Goal: Task Accomplishment & Management: Use online tool/utility

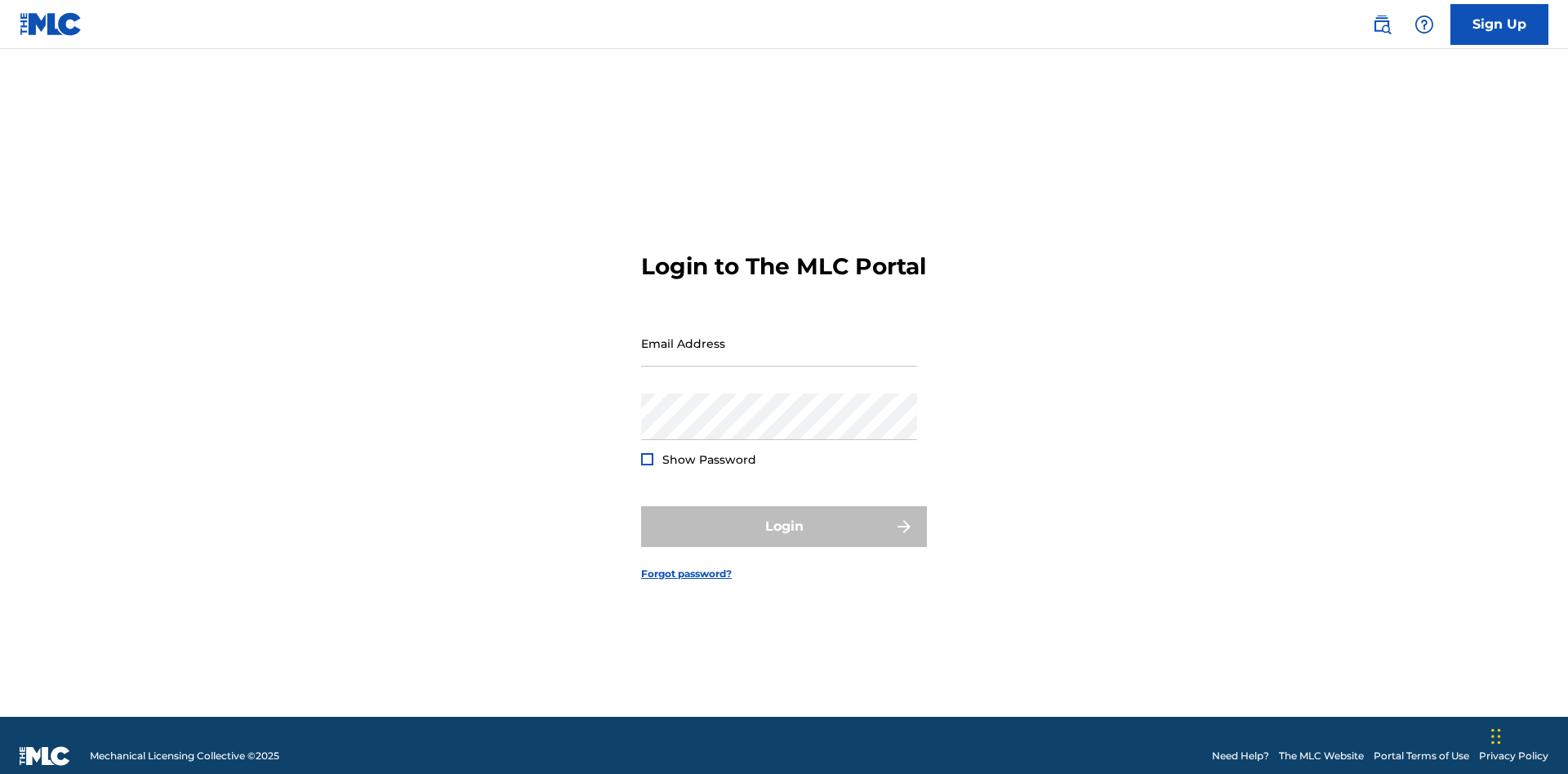
scroll to position [21, 0]
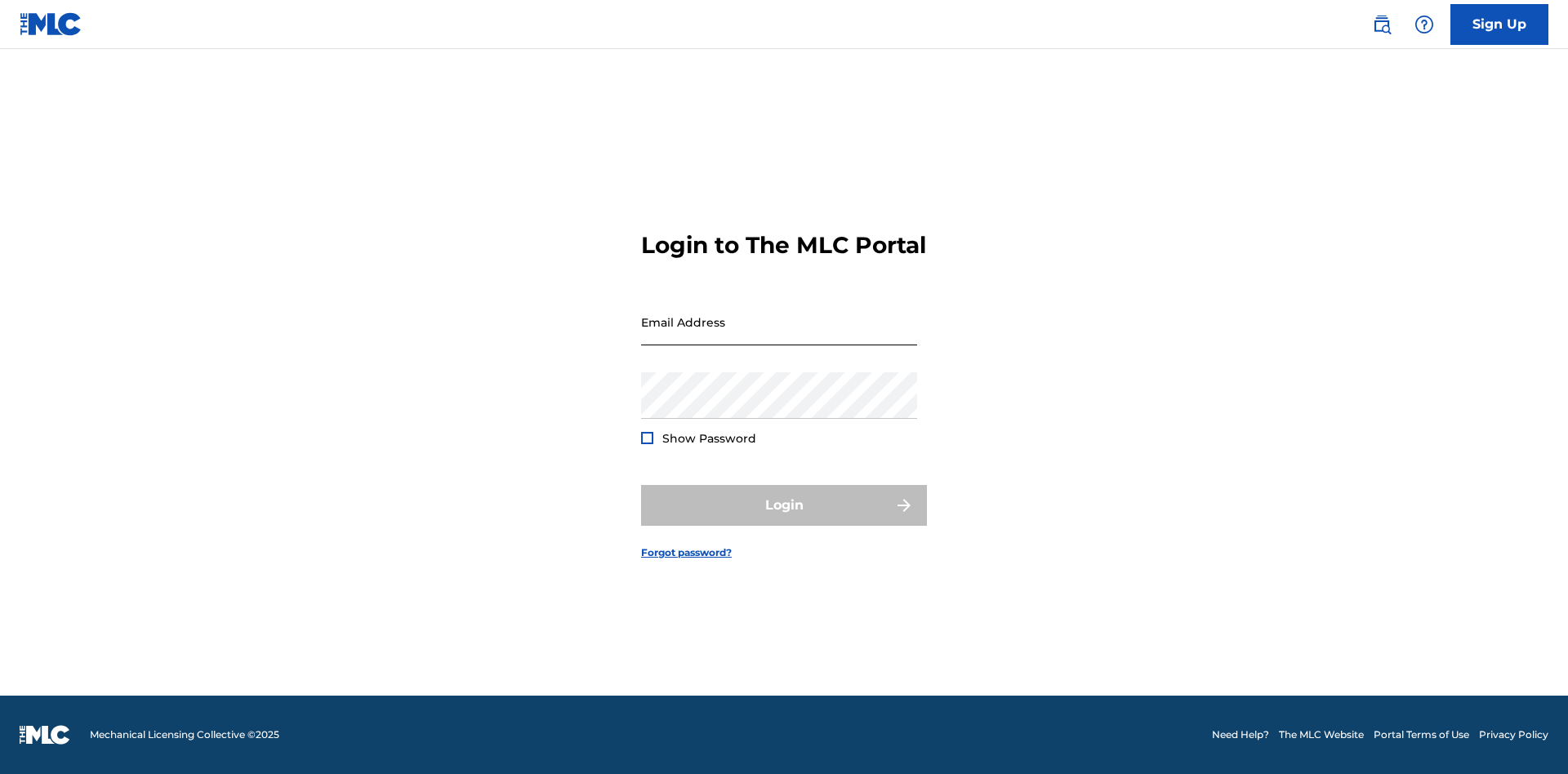
click at [779, 335] on input "Email Address" at bounding box center [779, 322] width 276 height 47
type input "[PERSON_NAME][EMAIL_ADDRESS][PERSON_NAME][DOMAIN_NAME]"
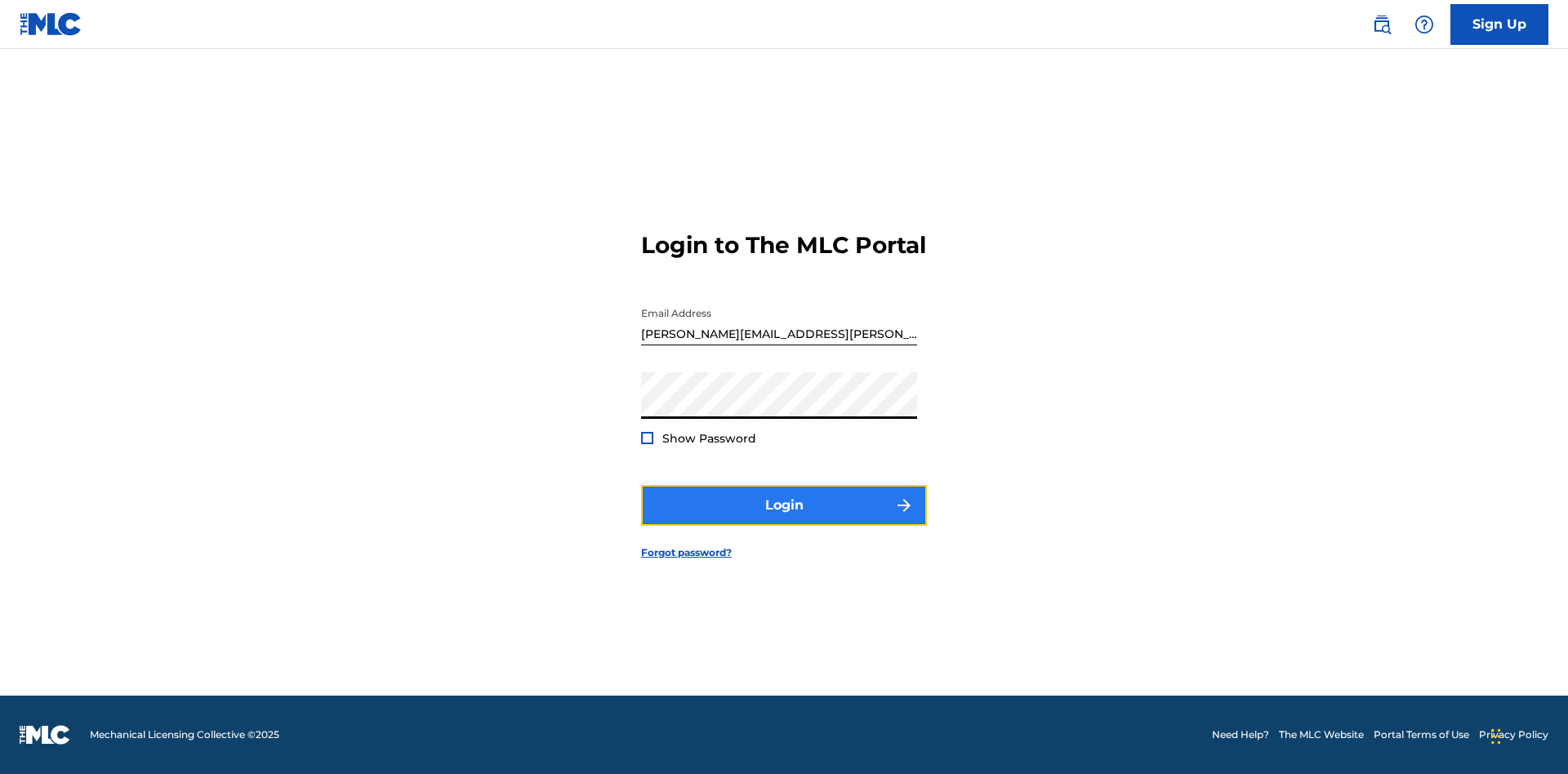
click at [784, 519] on button "Login" at bounding box center [784, 505] width 286 height 41
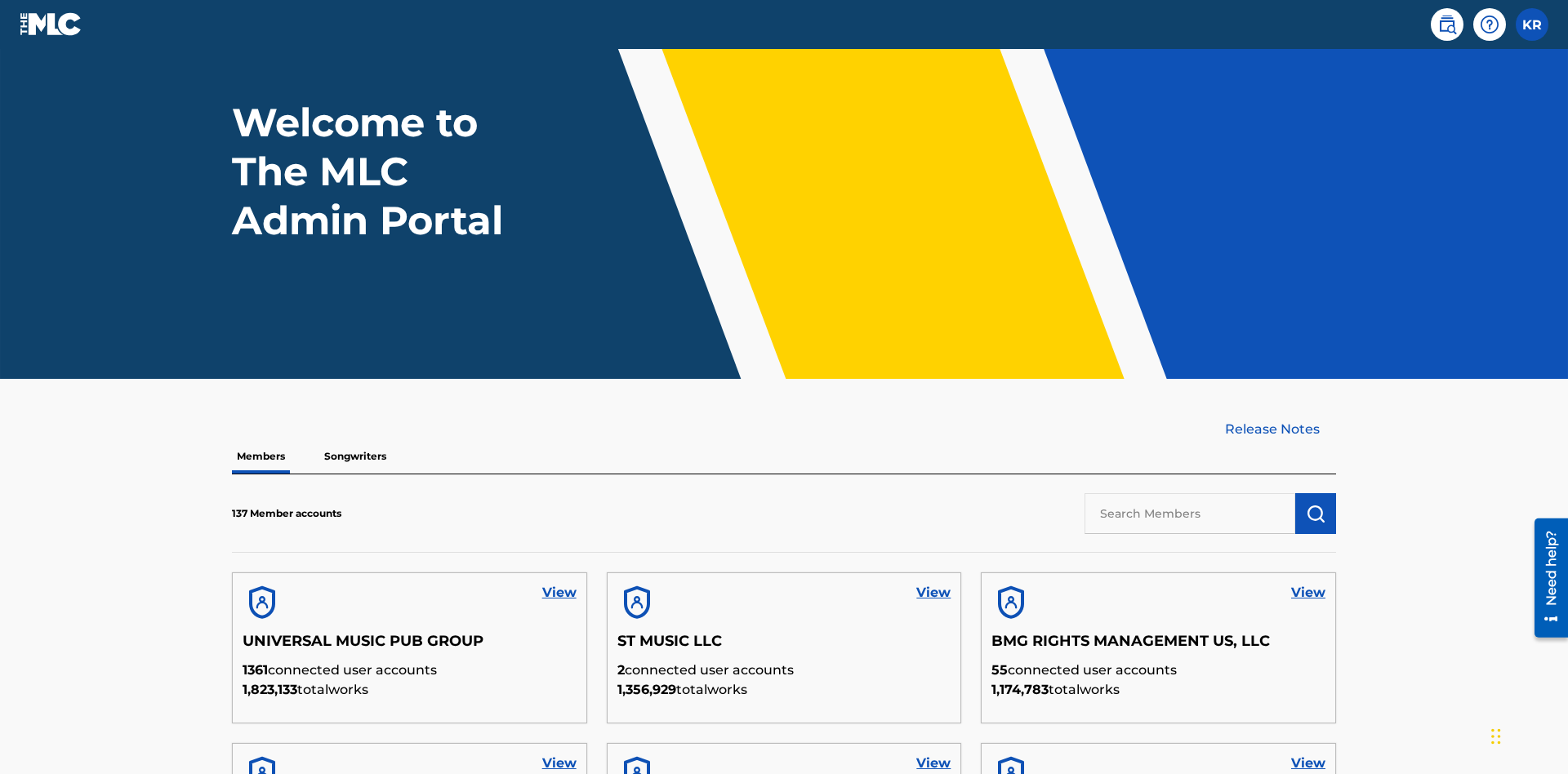
click at [1190, 493] on input "text" at bounding box center [1189, 513] width 211 height 41
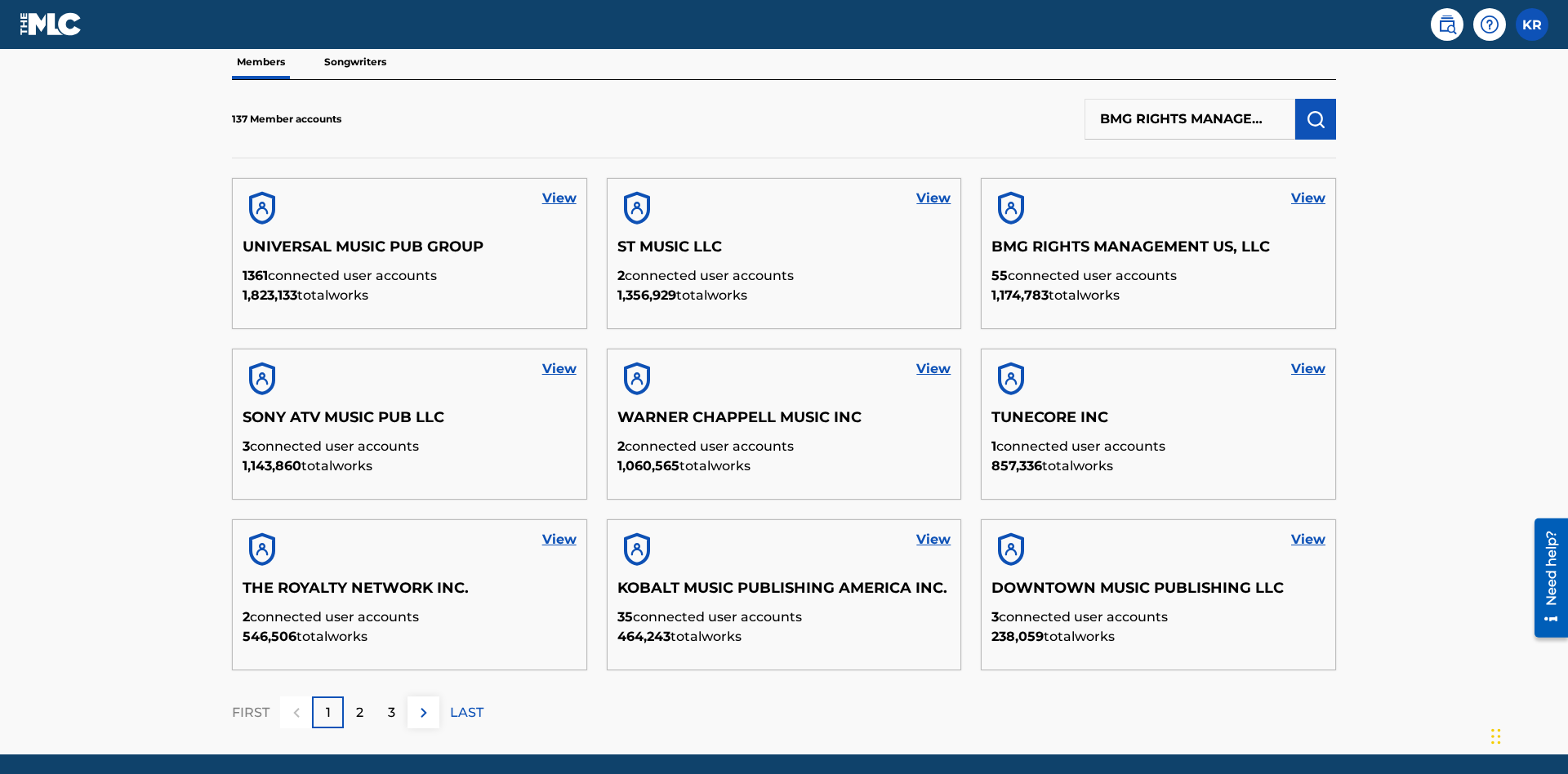
scroll to position [0, 84]
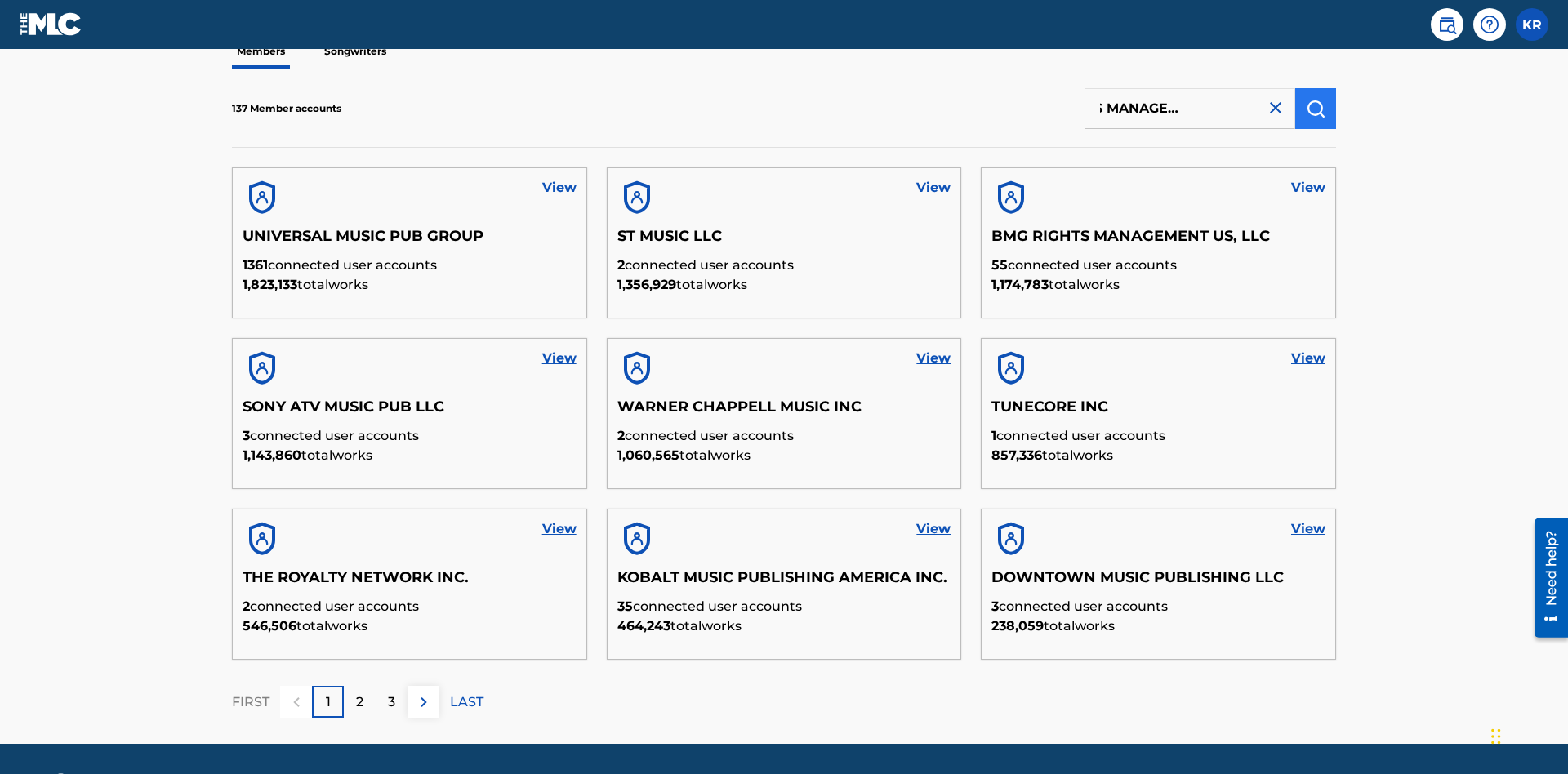
type input "BMG RIGHTS MANAGEMENT US, LLC"
click at [1316, 107] on img "submit" at bounding box center [1316, 108] width 20 height 20
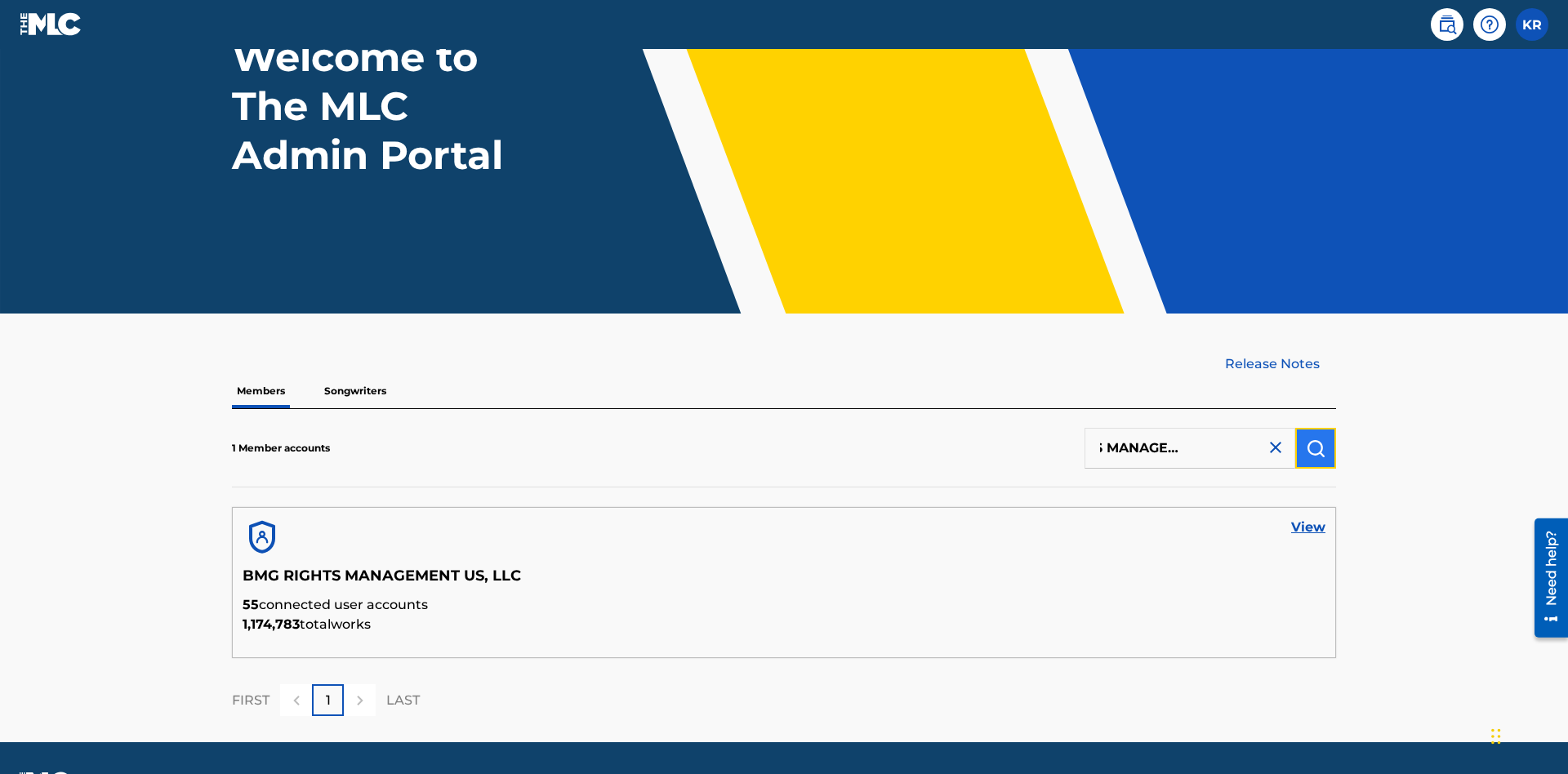
scroll to position [0, 0]
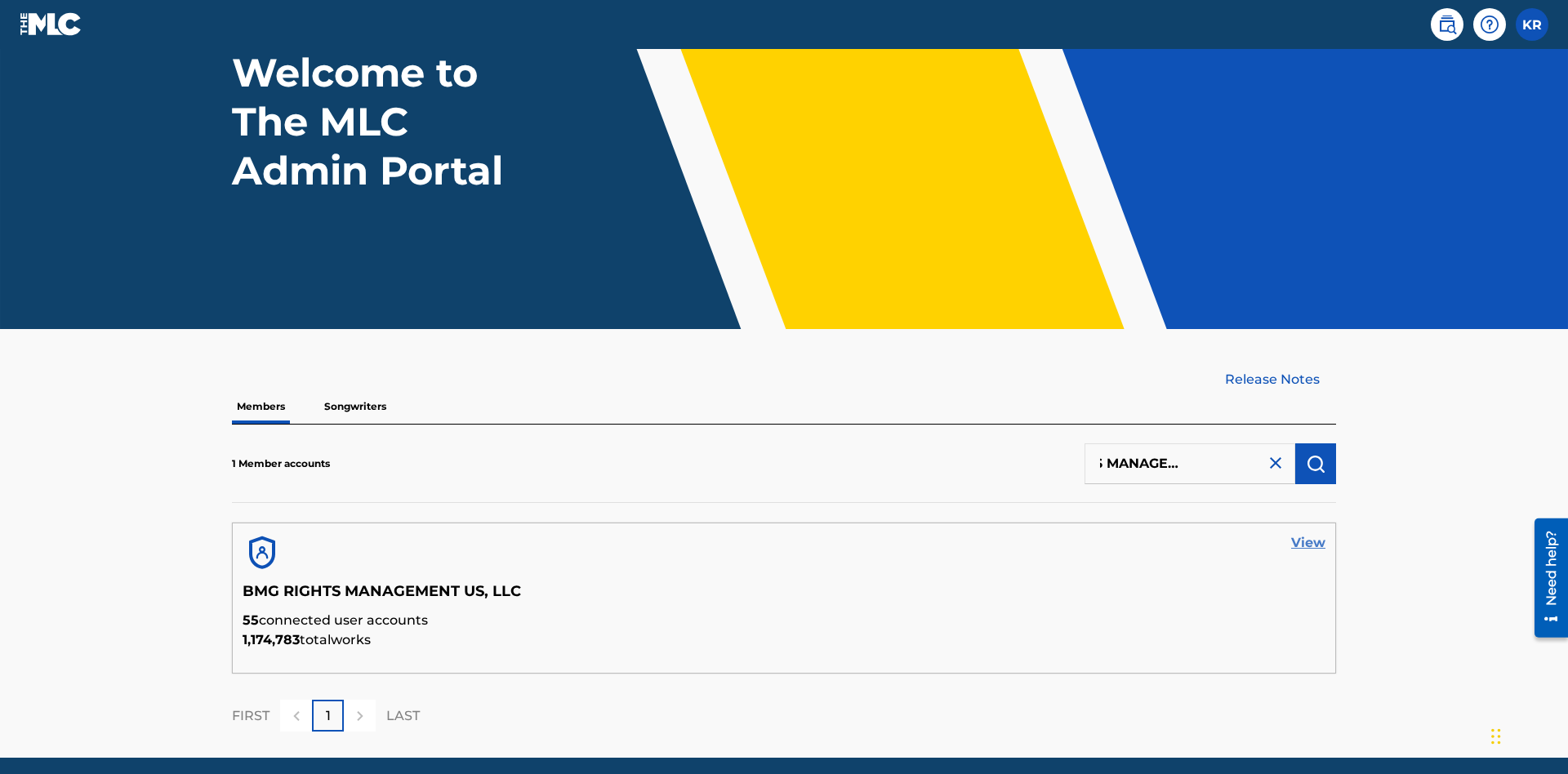
click at [1308, 533] on link "View" at bounding box center [1309, 543] width 35 height 20
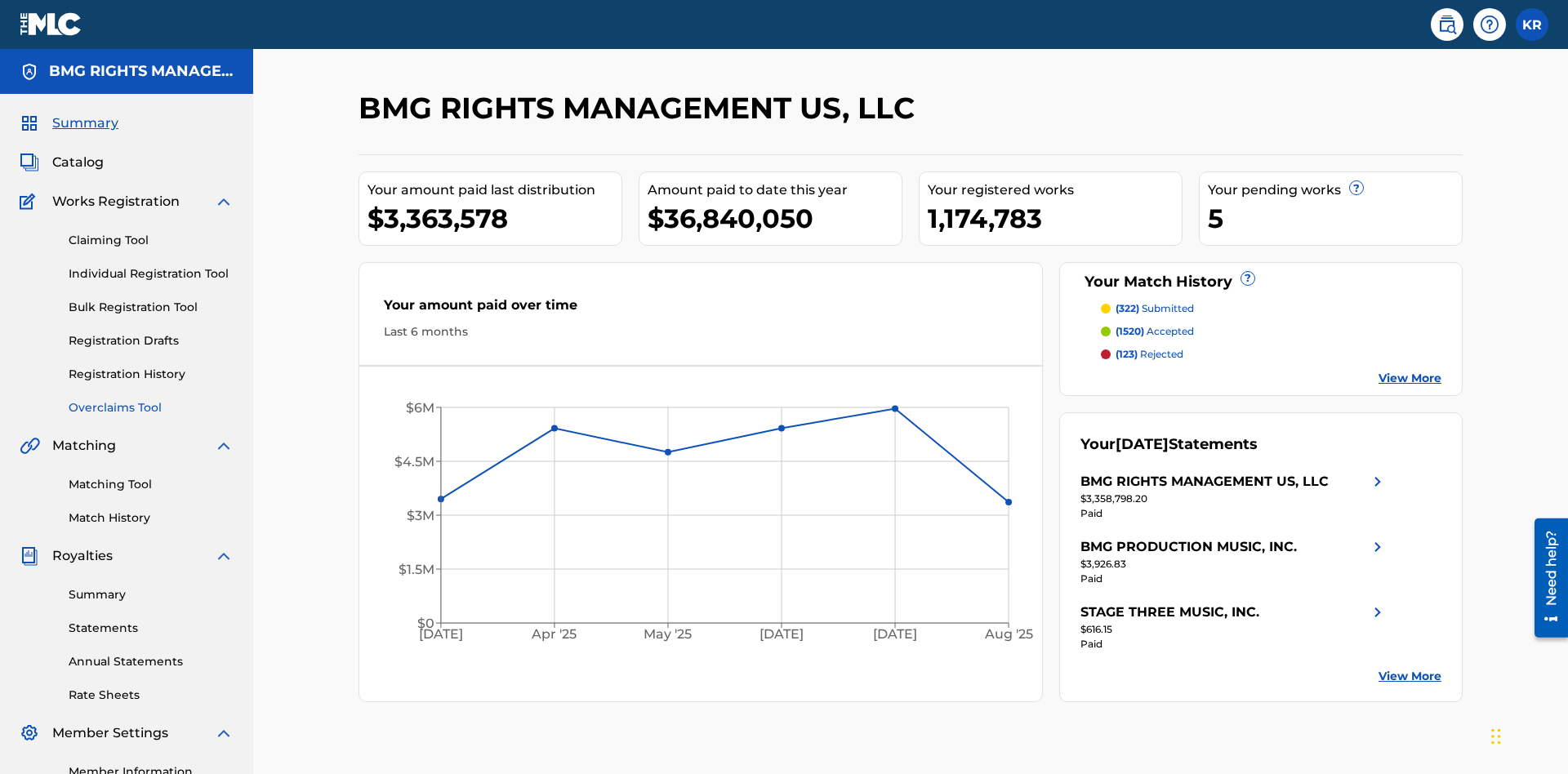
click at [151, 400] on link "Overclaims Tool" at bounding box center [151, 408] width 165 height 17
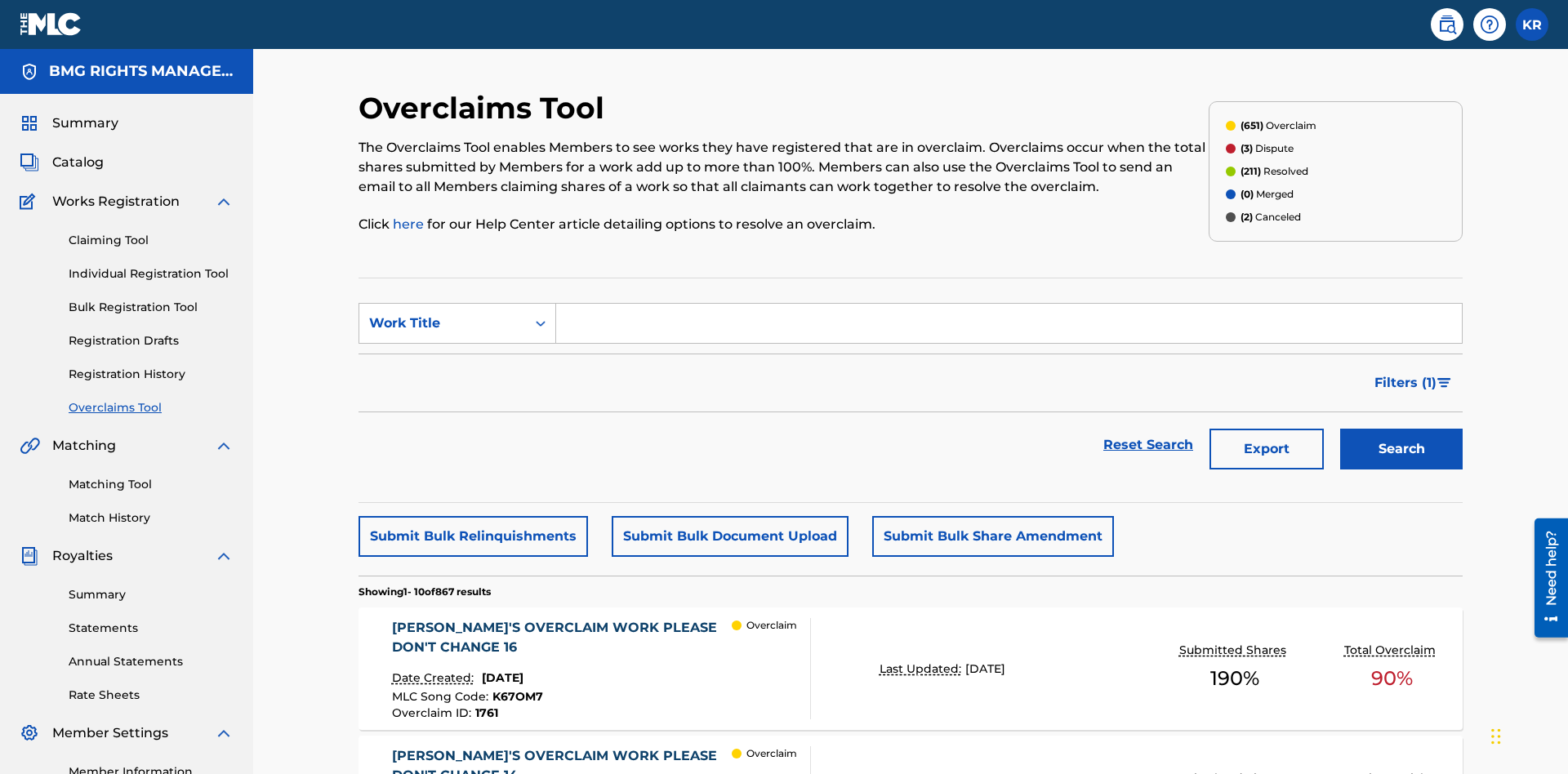
scroll to position [210, 0]
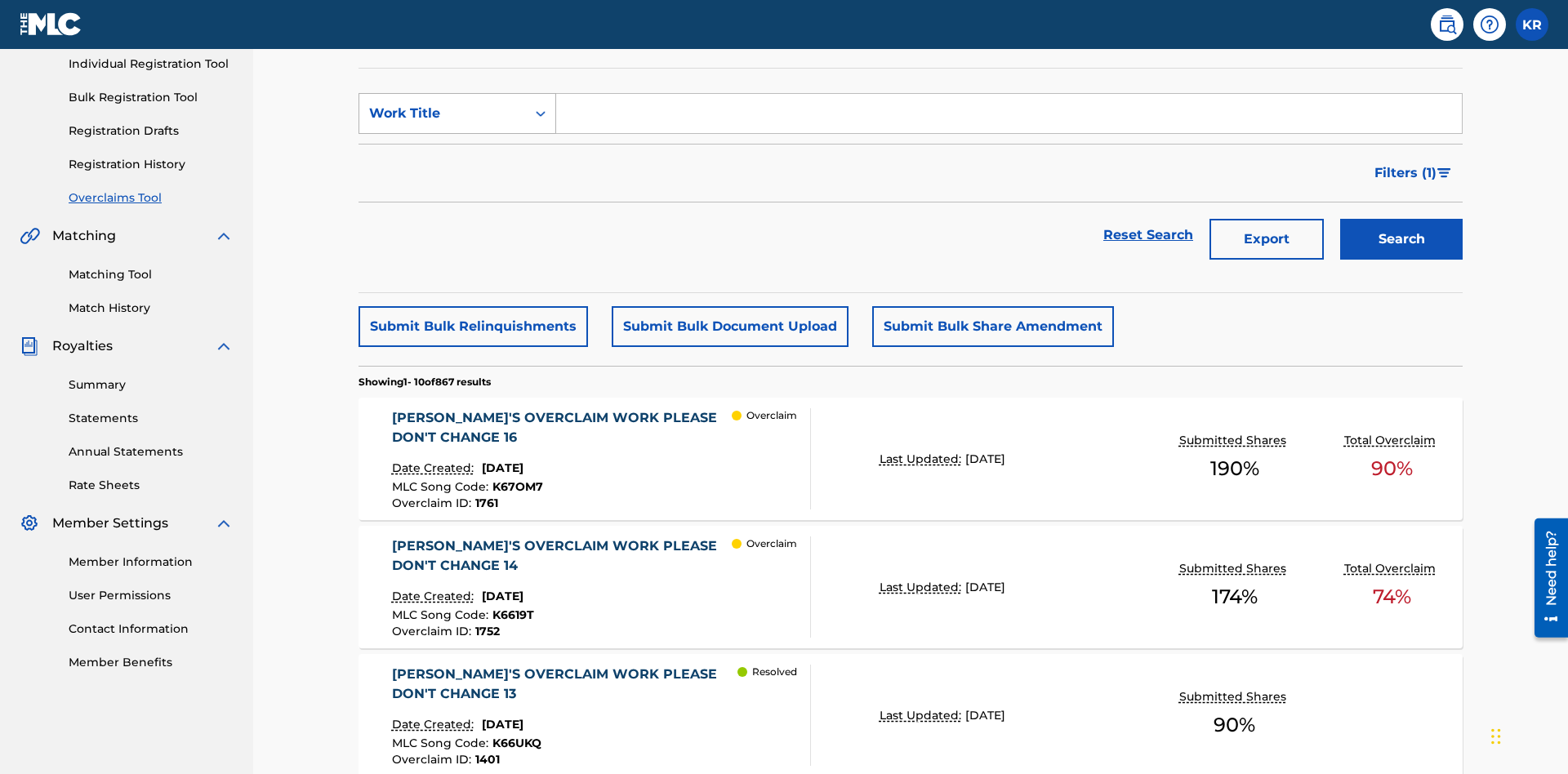
click at [443, 114] on div "Work Title" at bounding box center [443, 114] width 147 height 20
click at [458, 154] on div "MLC Song Code" at bounding box center [458, 154] width 196 height 41
click at [1009, 118] on input "Search Form" at bounding box center [1009, 113] width 906 height 39
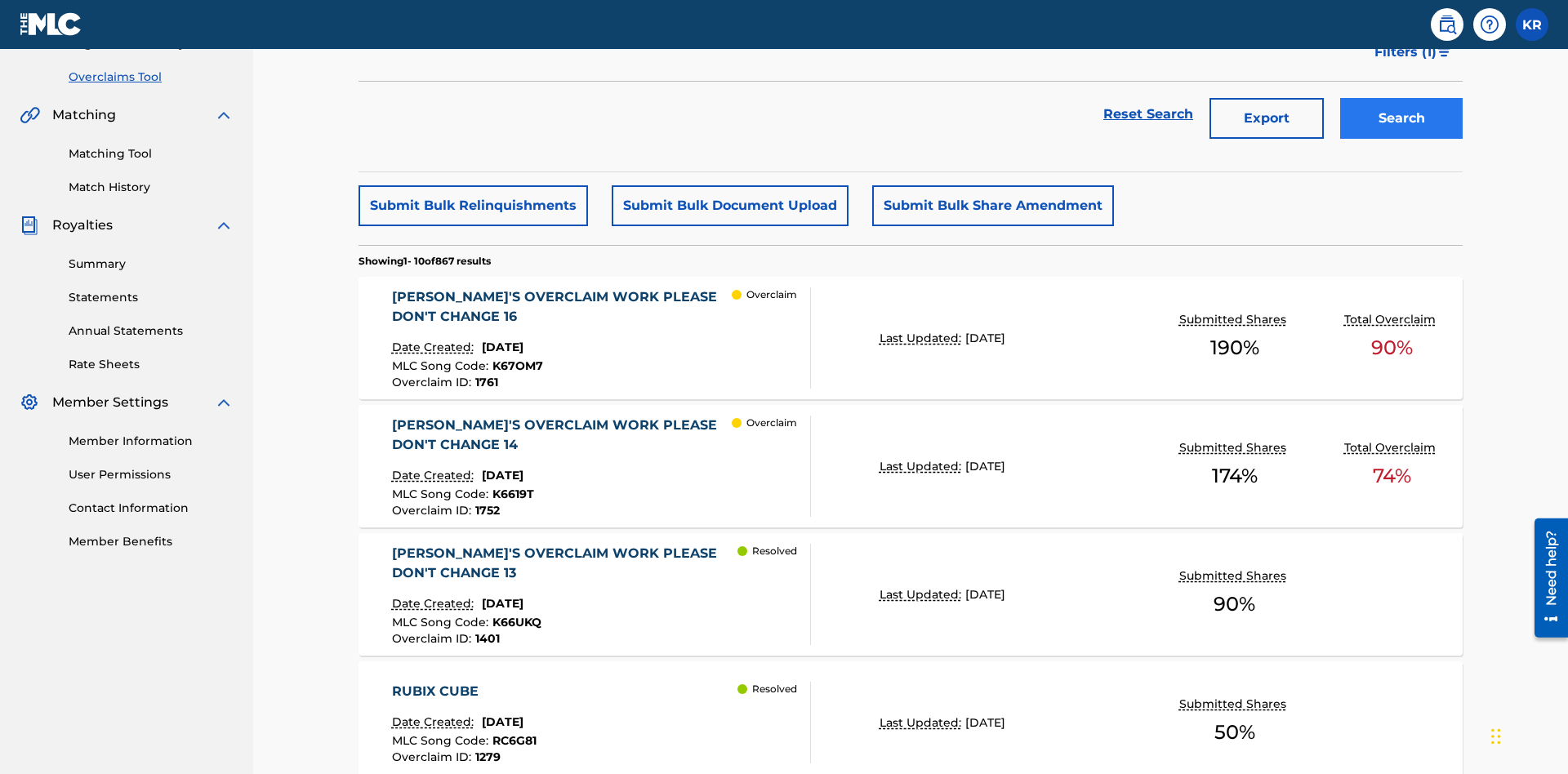
type input "K6619T"
click at [1402, 119] on button "Search" at bounding box center [1401, 118] width 122 height 41
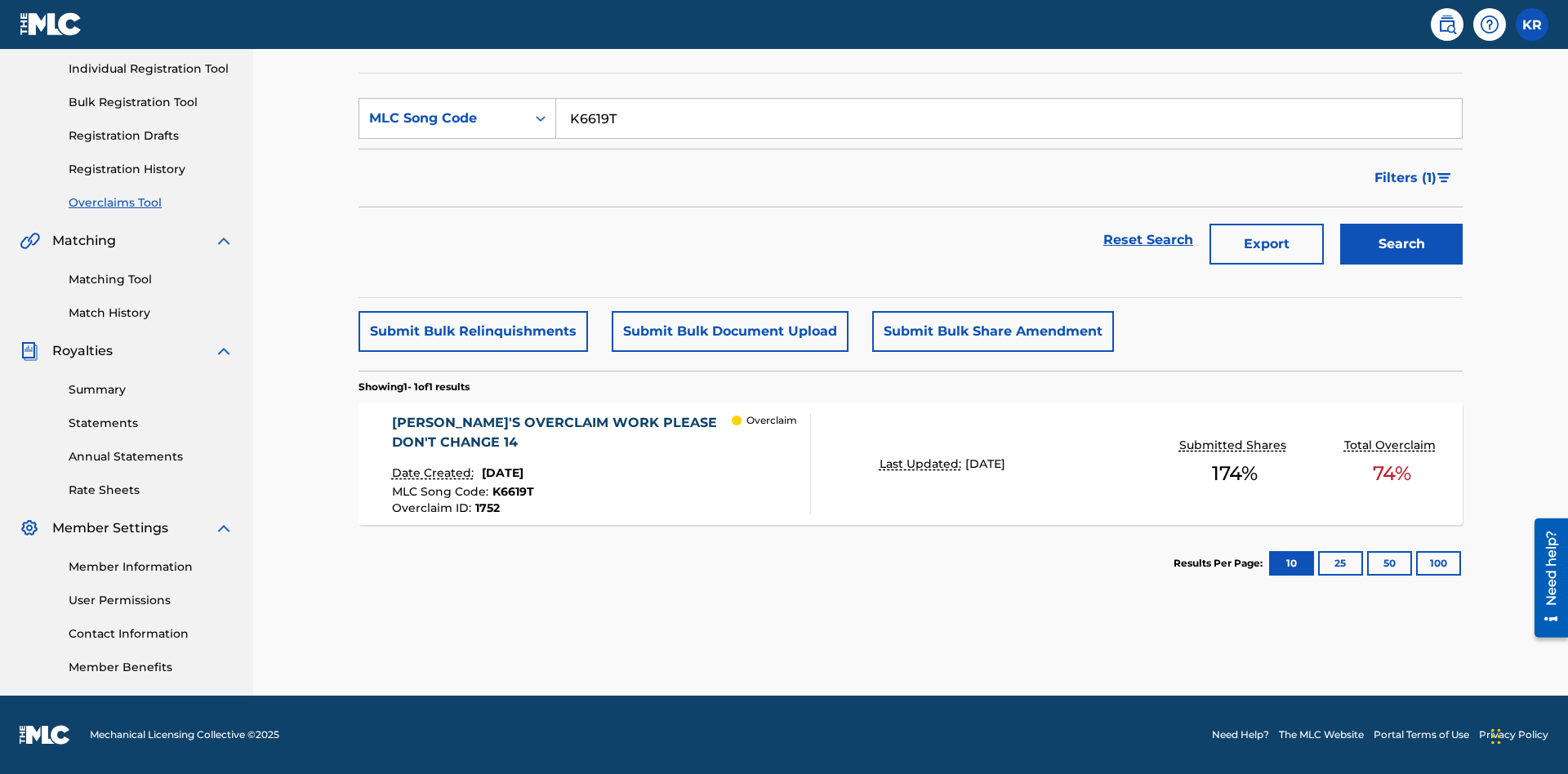
click at [486, 508] on span "1752" at bounding box center [487, 508] width 24 height 15
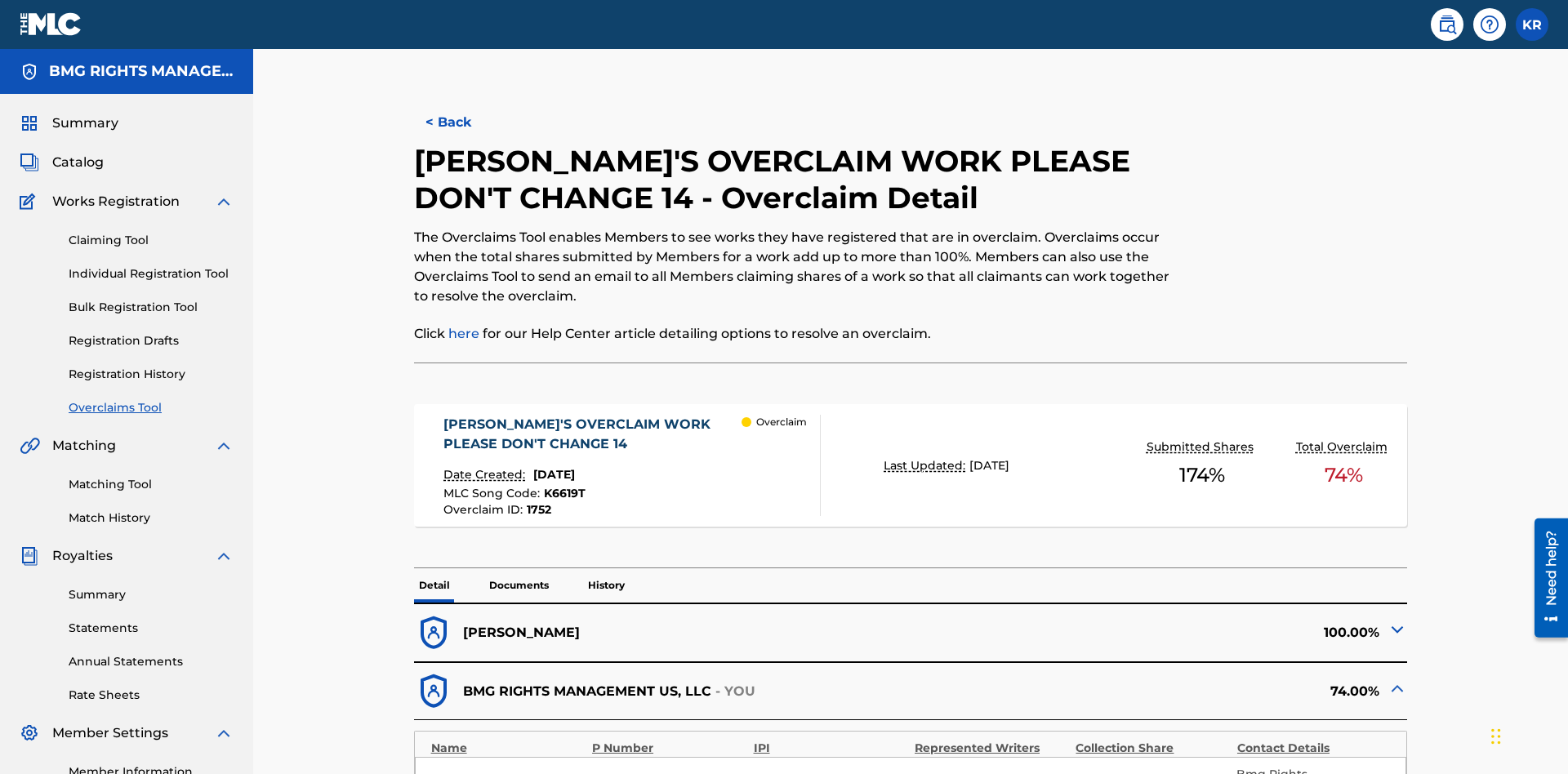
scroll to position [45, 0]
